Goal: Transaction & Acquisition: Purchase product/service

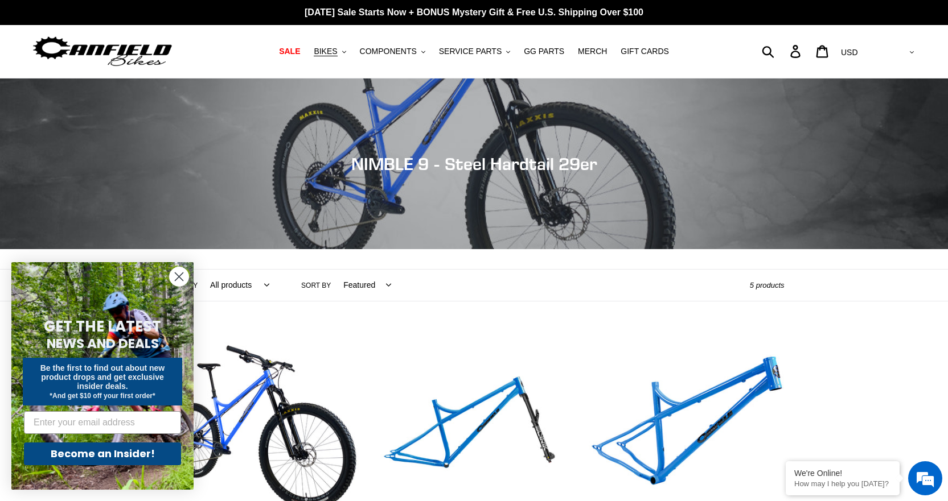
click at [182, 275] on icon "Close dialog" at bounding box center [179, 277] width 8 height 8
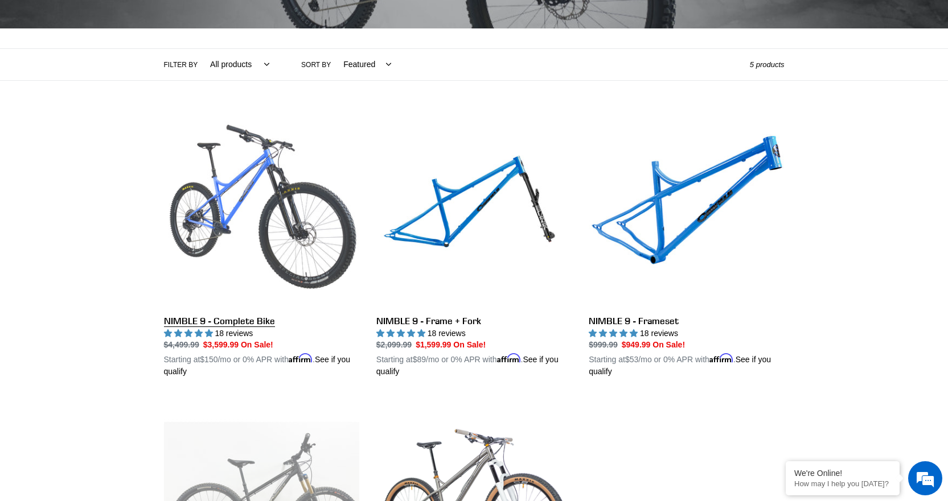
scroll to position [228, 0]
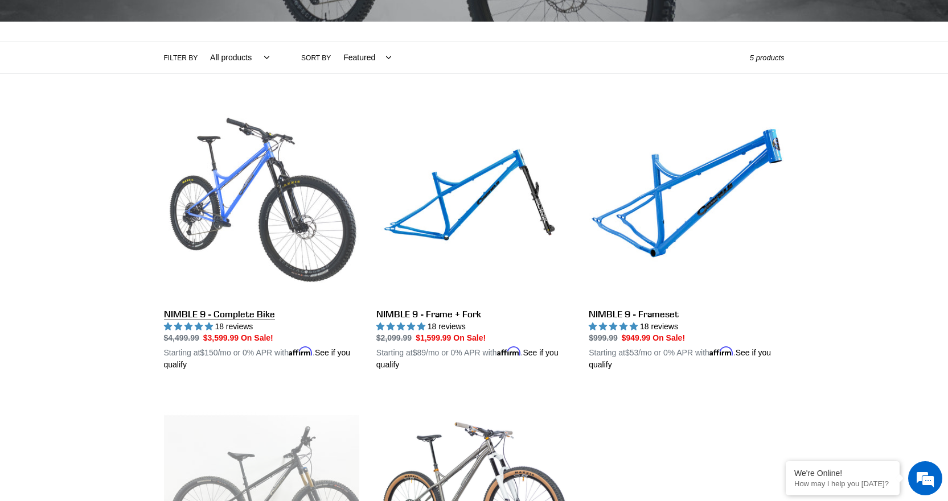
click at [254, 225] on link "NIMBLE 9 - Complete Bike" at bounding box center [261, 238] width 195 height 266
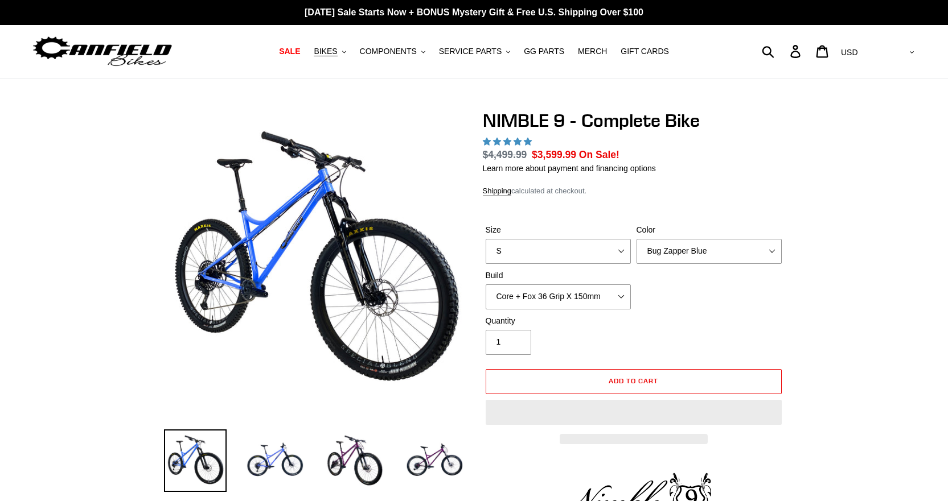
select select "highest-rating"
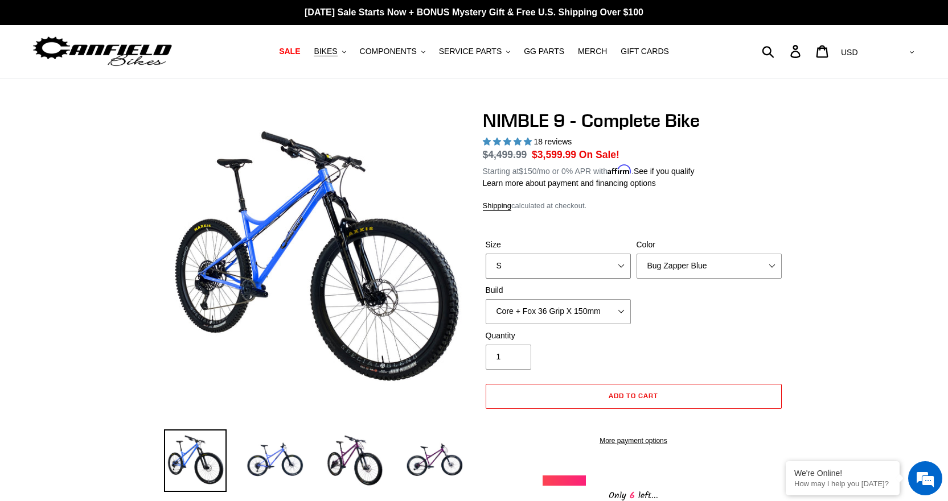
click at [623, 263] on select "S M L XL" at bounding box center [557, 266] width 145 height 25
select select "M"
click at [485, 254] on select "S M L XL" at bounding box center [557, 266] width 145 height 25
